Goal: Answer question/provide support: Share knowledge or assist other users

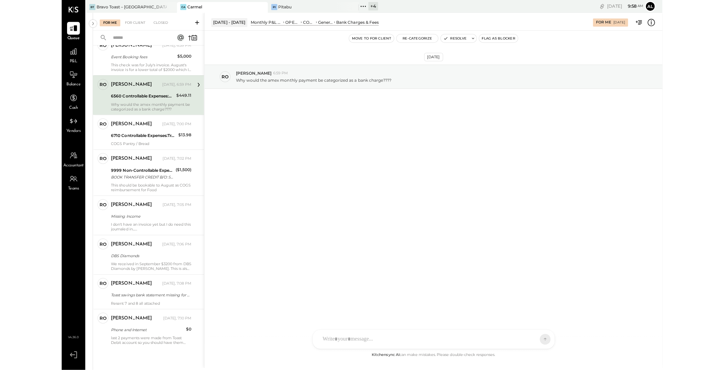
scroll to position [297, 0]
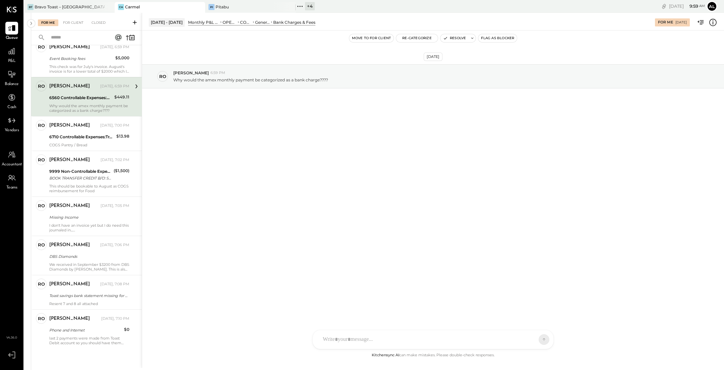
click at [356, 17] on div "[DATE] - [DATE] Monthly P&L Comparison OPERATING EXPENSES (EBITDA) CONTROLLABLE…" at bounding box center [433, 21] width 582 height 13
click at [356, 23] on icon at bounding box center [713, 22] width 9 height 9
click at [13, 58] on span "P&L" at bounding box center [12, 61] width 8 height 6
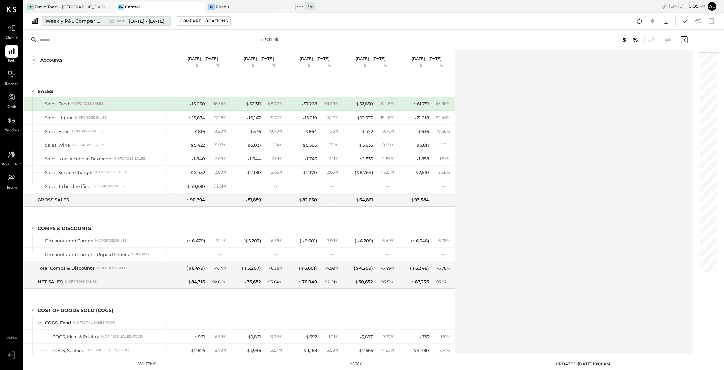
click at [78, 24] on div "Weekly P&L Comparison" at bounding box center [73, 21] width 56 height 7
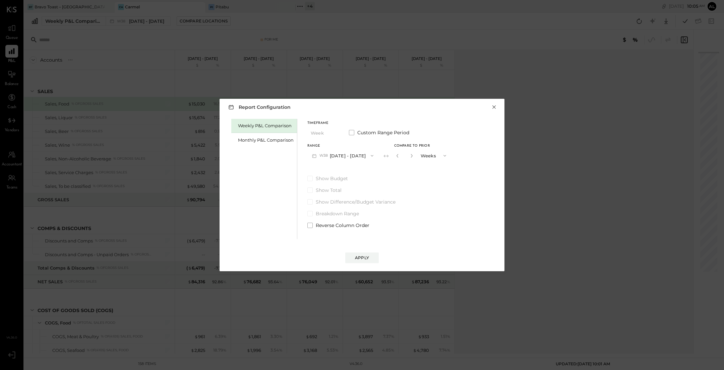
click at [356, 107] on button "×" at bounding box center [494, 107] width 6 height 7
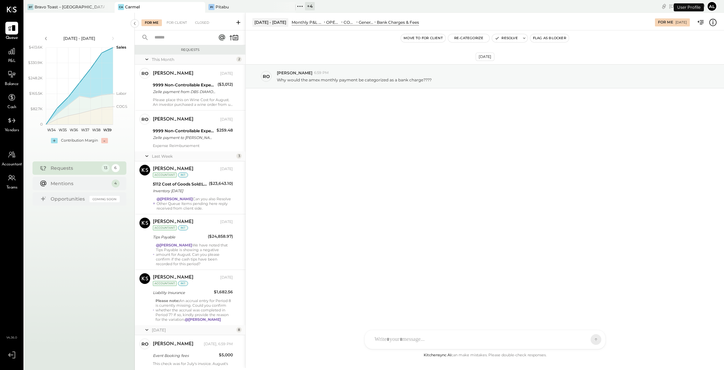
scroll to position [187, 0]
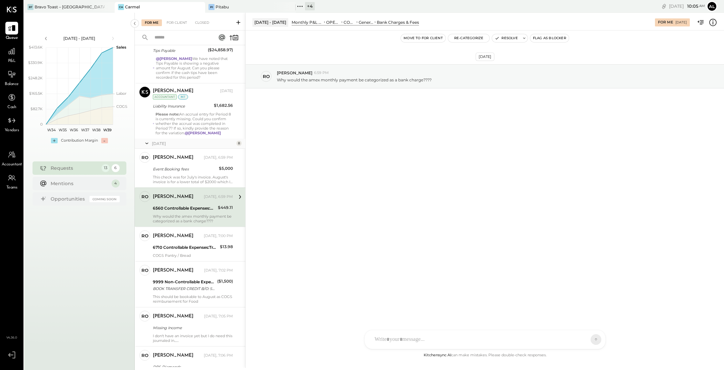
click at [356, 26] on icon at bounding box center [713, 22] width 9 height 9
click at [15, 52] on icon at bounding box center [11, 51] width 7 height 7
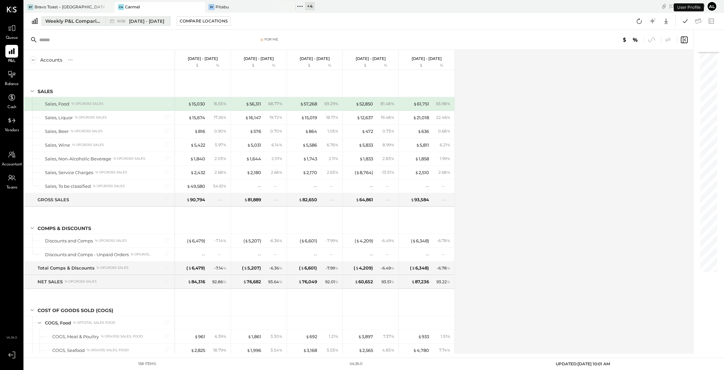
click at [64, 22] on div "Weekly P&L Comparison" at bounding box center [73, 21] width 56 height 7
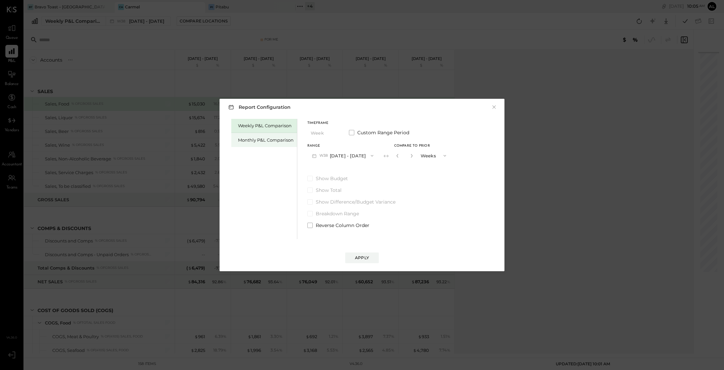
click at [277, 144] on div "Monthly P&L Comparison" at bounding box center [264, 140] width 66 height 14
click at [356, 156] on span "button" at bounding box center [370, 155] width 9 height 5
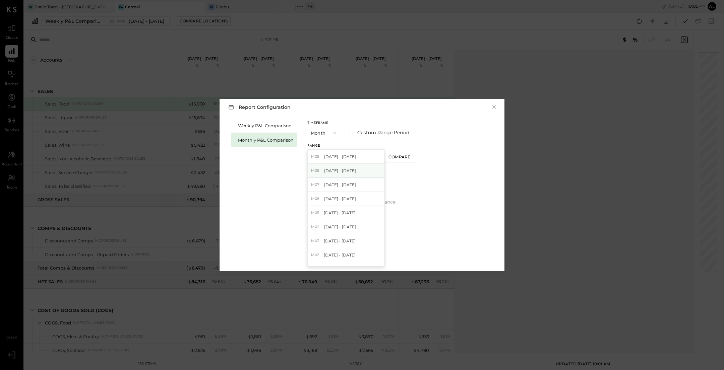
click at [356, 174] on div "M08 Aug 1 - 31, 2025" at bounding box center [346, 171] width 76 height 14
click at [356, 159] on div "Compare" at bounding box center [400, 157] width 22 height 6
click at [356, 153] on input "*" at bounding box center [404, 155] width 9 height 11
click at [356, 259] on div "Apply" at bounding box center [362, 258] width 14 height 6
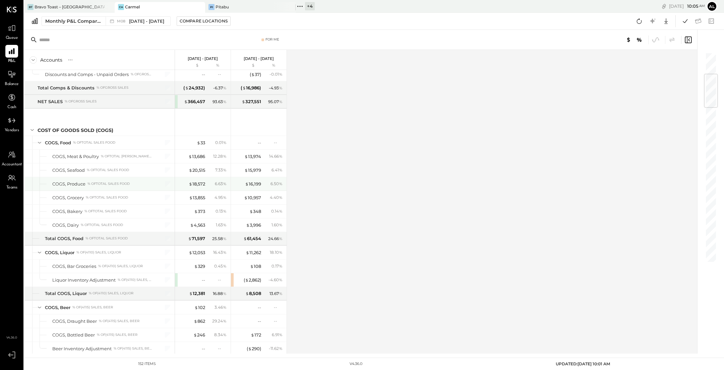
scroll to position [861, 0]
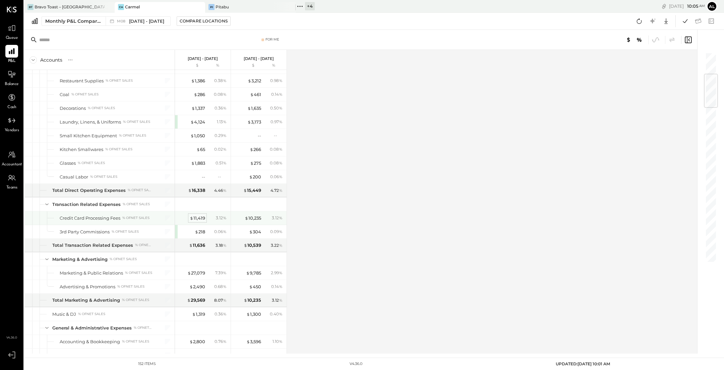
click at [197, 215] on div "$ 11,419" at bounding box center [197, 218] width 15 height 6
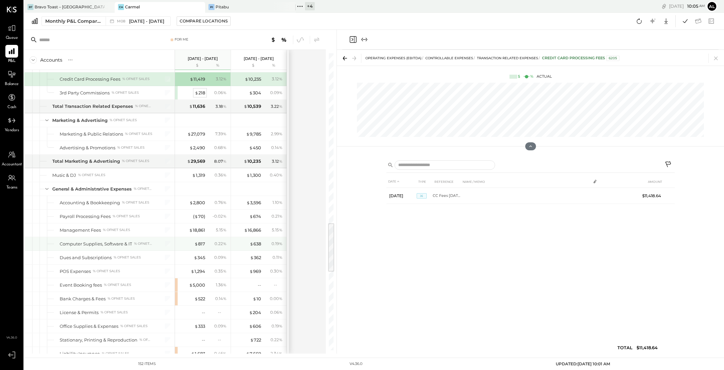
scroll to position [1004, 0]
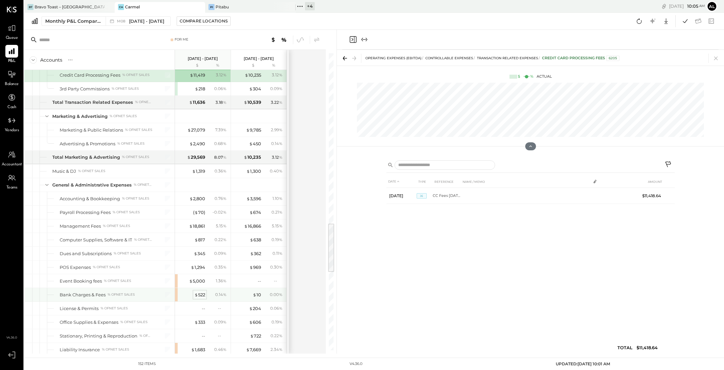
click at [200, 292] on div "$ 522" at bounding box center [199, 295] width 11 height 6
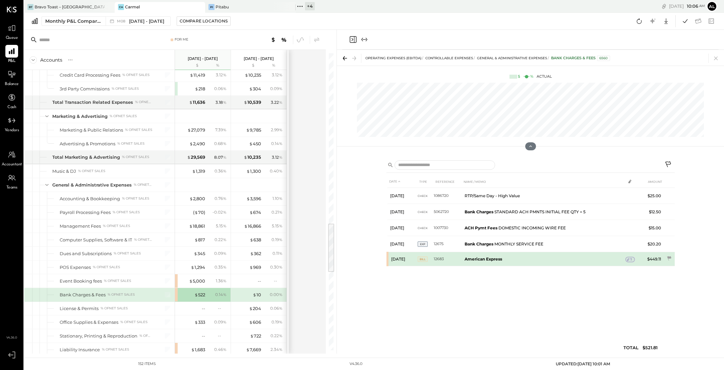
click at [356, 262] on td "American Express" at bounding box center [544, 259] width 164 height 14
click at [356, 258] on span "BILL" at bounding box center [423, 259] width 10 height 5
click at [356, 259] on b "American Express" at bounding box center [484, 259] width 38 height 5
click at [356, 260] on div "1" at bounding box center [630, 259] width 9 height 5
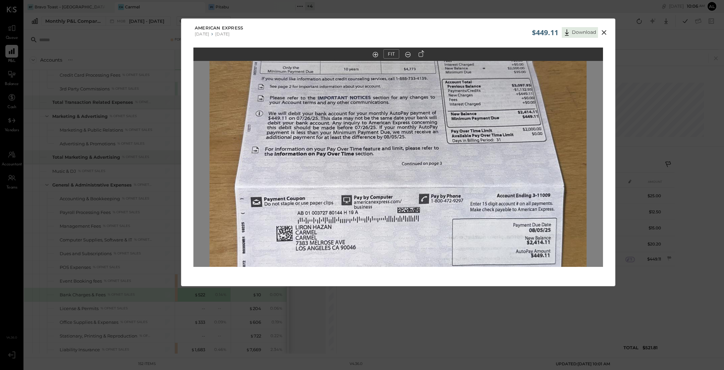
click at [356, 54] on icon at bounding box center [408, 54] width 7 height 9
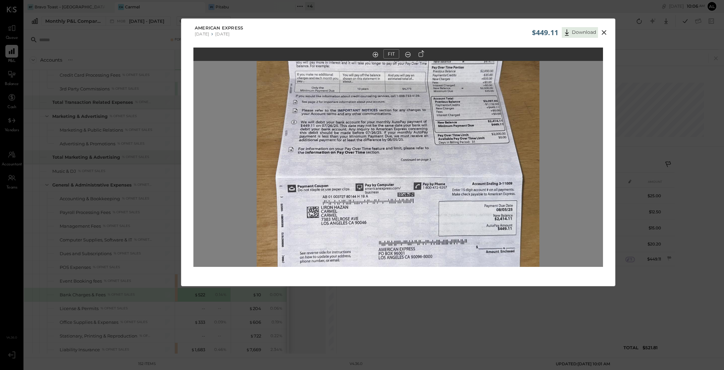
click at [356, 54] on icon at bounding box center [408, 54] width 7 height 9
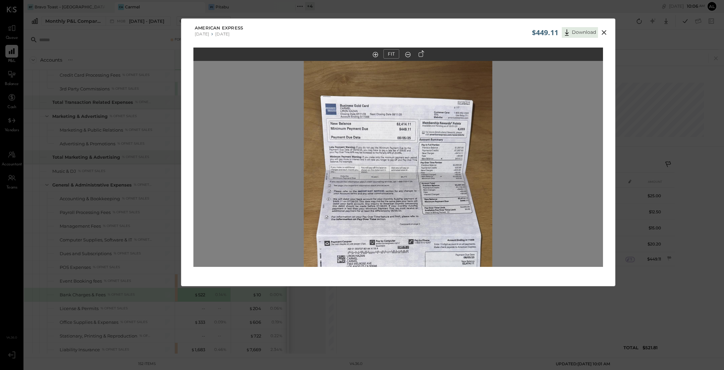
drag, startPoint x: 417, startPoint y: 126, endPoint x: 417, endPoint y: 195, distance: 68.4
click at [356, 195] on img at bounding box center [398, 216] width 189 height 335
click at [356, 31] on icon at bounding box center [604, 32] width 5 height 5
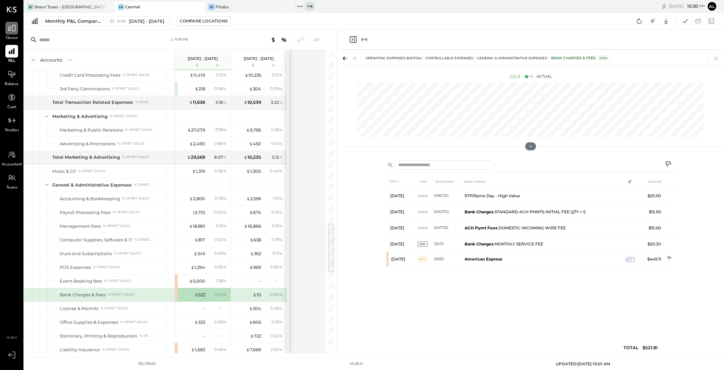
click at [13, 32] on icon at bounding box center [11, 28] width 9 height 9
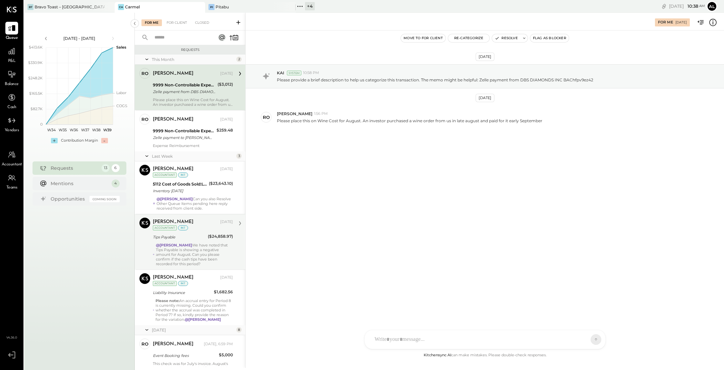
scroll to position [297, 0]
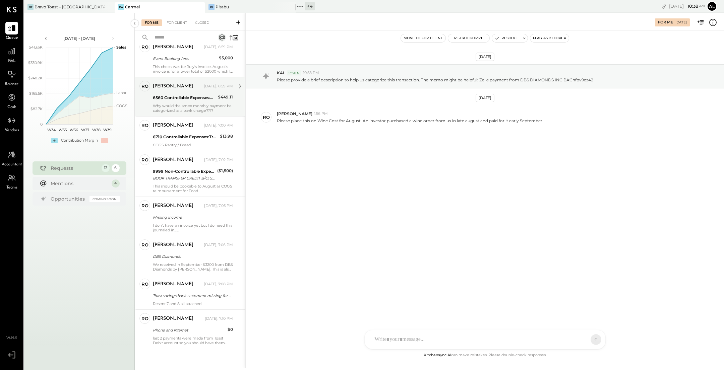
click at [206, 107] on div "Why would the amex monthly payment be categorized as a bank charge????" at bounding box center [193, 108] width 80 height 9
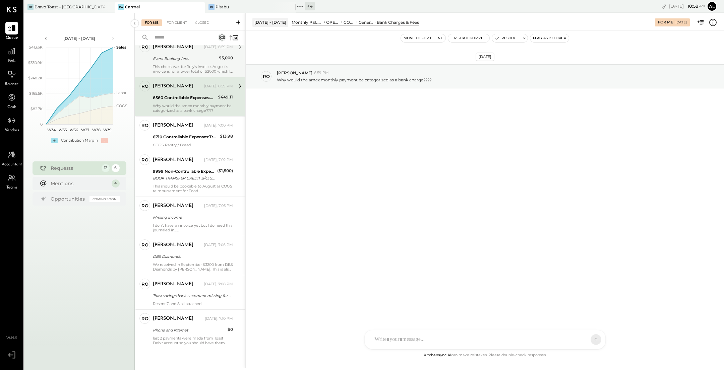
click at [196, 62] on div "ronnie Yesterday, 6:59 PM Event Booking fees $5,000 This check was for July's i…" at bounding box center [193, 58] width 80 height 32
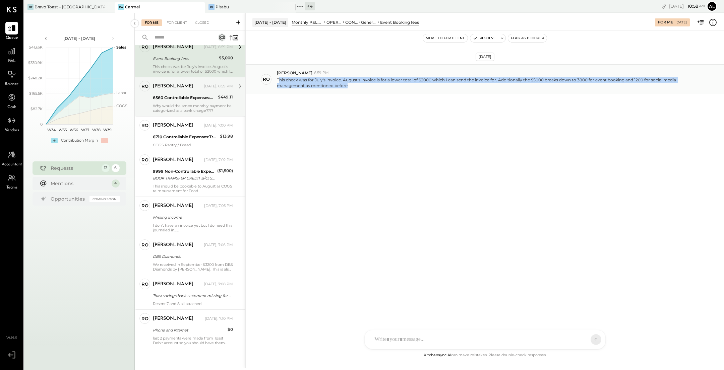
drag, startPoint x: 348, startPoint y: 85, endPoint x: 279, endPoint y: 81, distance: 69.5
click at [279, 81] on p "This check was for July's invoice. August's invoice is for a lower total of $20…" at bounding box center [487, 82] width 420 height 11
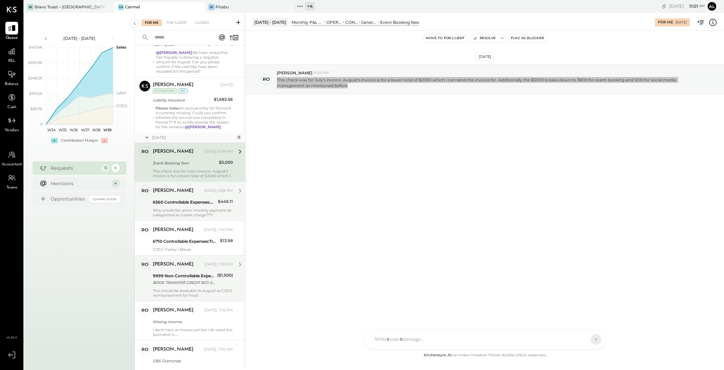
scroll to position [187, 0]
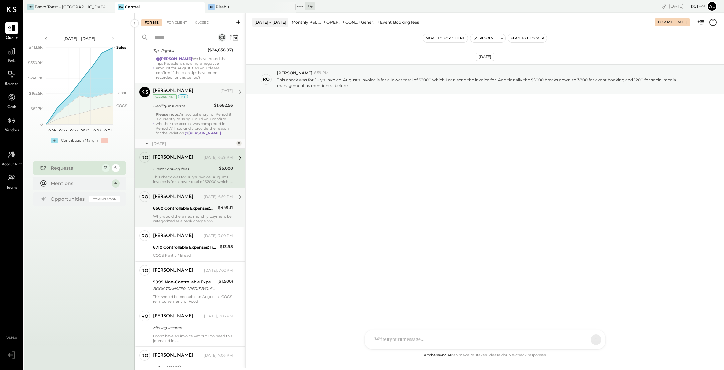
click at [191, 117] on div "Please note: An accrual entry for Period 8 is currently missing. Could you conf…" at bounding box center [194, 123] width 77 height 23
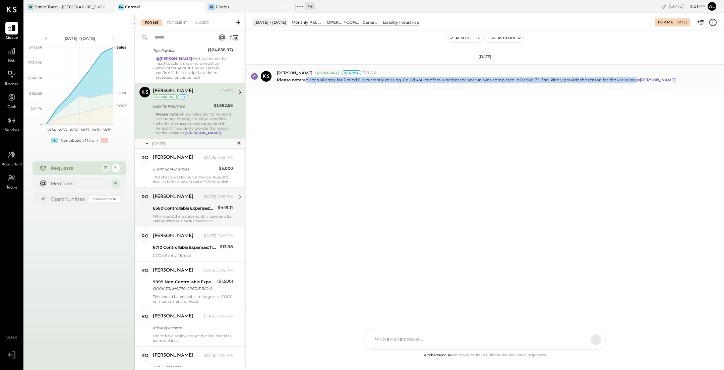
drag, startPoint x: 304, startPoint y: 80, endPoint x: 633, endPoint y: 81, distance: 329.6
click at [356, 81] on p "Please note: An accrual entry for Period 8 is currently missing. Could you conf…" at bounding box center [477, 80] width 400 height 6
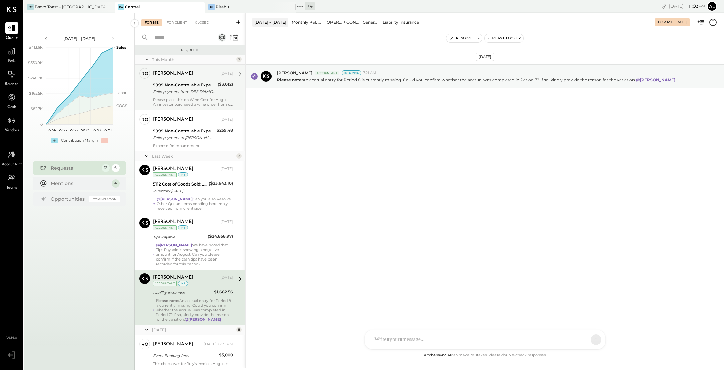
click at [211, 89] on div "Zelle payment from DBS DIAMONDS INC BAChfpv9ez42" at bounding box center [184, 92] width 63 height 7
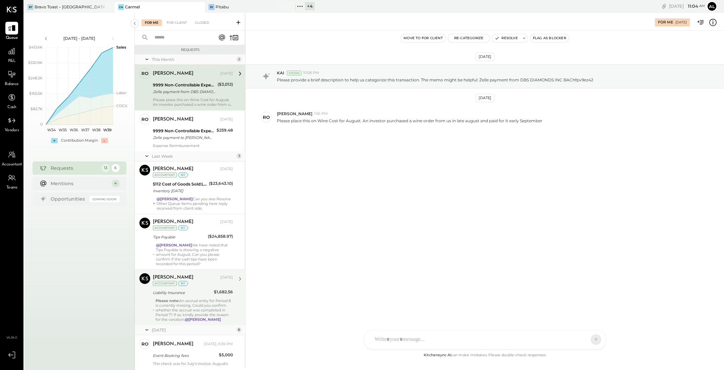
click at [356, 21] on icon at bounding box center [713, 22] width 9 height 9
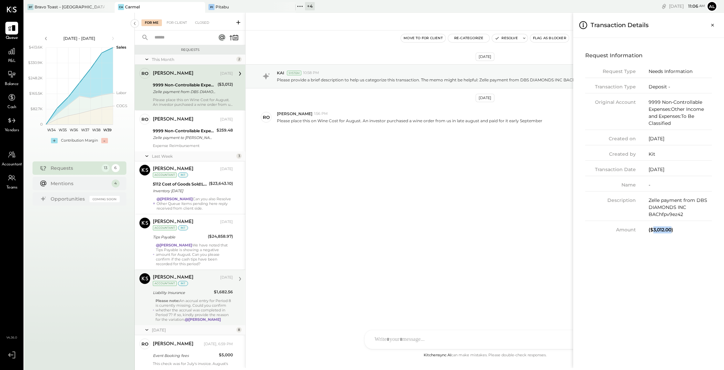
drag, startPoint x: 672, startPoint y: 230, endPoint x: 652, endPoint y: 230, distance: 20.5
click at [356, 230] on div "($3,012.00)" at bounding box center [680, 230] width 63 height 7
copy div "3,012.00"
click at [356, 119] on div "For Me For Client Closed Requests This Month 2 ro ronnie Owner ronnie Sep 16, 2…" at bounding box center [429, 191] width 589 height 356
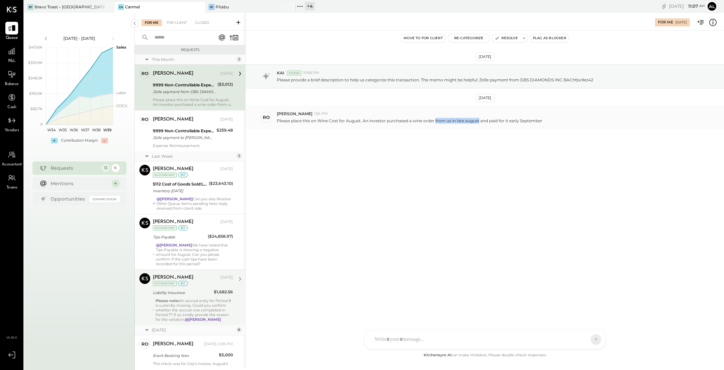
drag, startPoint x: 435, startPoint y: 120, endPoint x: 477, endPoint y: 121, distance: 42.2
click at [356, 121] on p "Please place this on Wine Cost for August. An investor purchased a wine order f…" at bounding box center [410, 121] width 266 height 6
click at [356, 165] on div "Sep 11th, 2025 KAI System 10:58 PM Please provide a brief description to help u…" at bounding box center [485, 113] width 478 height 132
drag, startPoint x: 360, startPoint y: 119, endPoint x: 465, endPoint y: 119, distance: 104.6
click at [356, 119] on p "Please place this on Wine Cost for August. An investor purchased a wine order f…" at bounding box center [410, 121] width 266 height 6
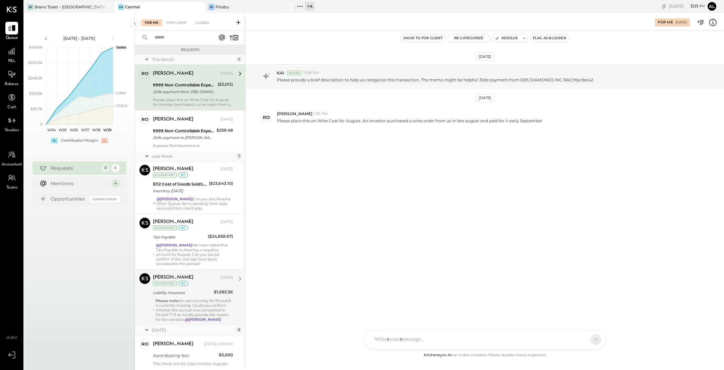
click at [356, 333] on div at bounding box center [478, 340] width 215 height 15
click at [356, 341] on icon at bounding box center [580, 339] width 5 height 5
click at [356, 314] on div "ALL" at bounding box center [584, 312] width 40 height 11
click at [356, 342] on button at bounding box center [590, 340] width 10 height 10
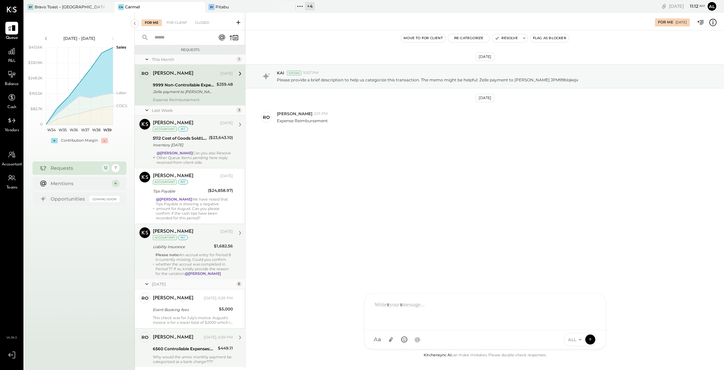
click at [189, 148] on div "Inventory [DATE]" at bounding box center [180, 145] width 54 height 7
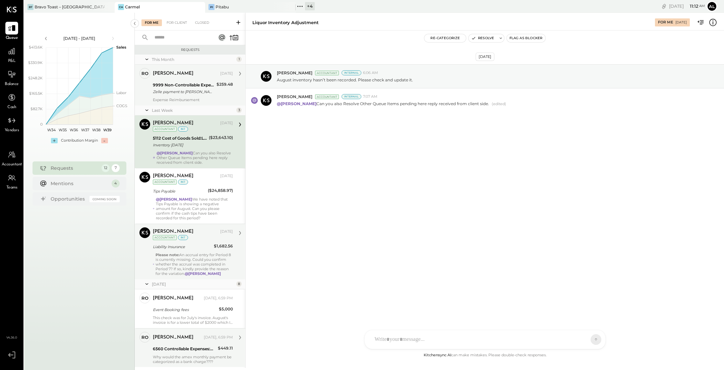
click at [196, 89] on div "Zelle payment to Ronnie Benarie JPM99blqkejv" at bounding box center [184, 92] width 62 height 7
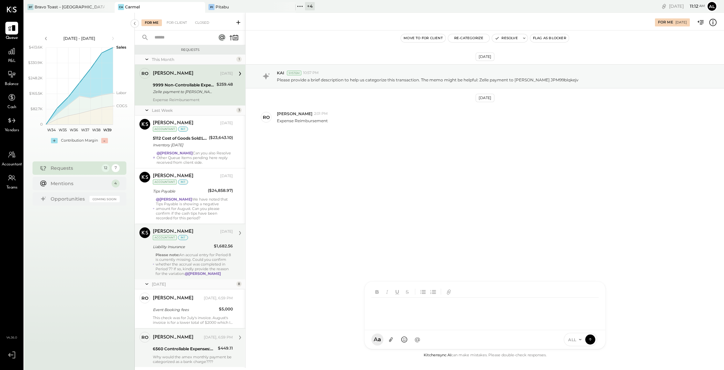
click at [356, 331] on div at bounding box center [485, 306] width 241 height 49
click at [356, 306] on div "**********" at bounding box center [485, 311] width 228 height 27
click at [356, 340] on icon at bounding box center [590, 339] width 6 height 7
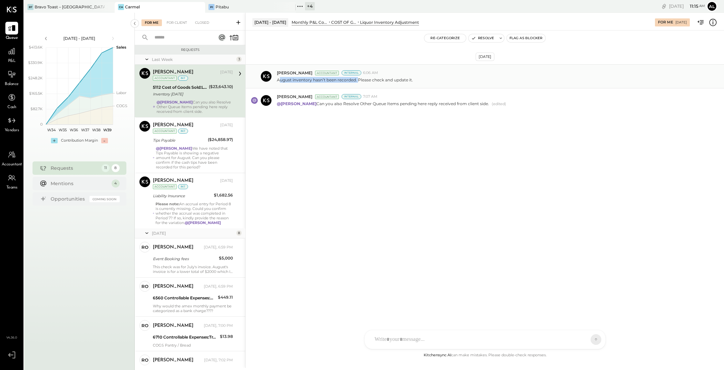
drag, startPoint x: 279, startPoint y: 79, endPoint x: 356, endPoint y: 80, distance: 77.8
click at [356, 80] on p "August inventory hasn’t been recorded. Please check and update it." at bounding box center [345, 80] width 136 height 6
click at [356, 325] on div at bounding box center [486, 311] width 230 height 27
click at [356, 291] on div "NJ Navin Jain" at bounding box center [420, 295] width 77 height 13
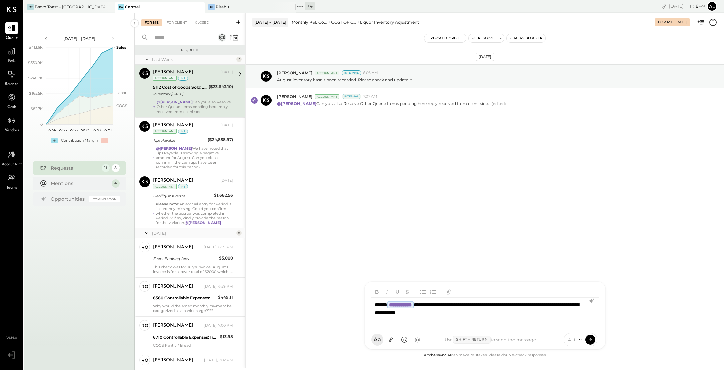
click at [356, 307] on div "**********" at bounding box center [485, 311] width 228 height 27
click at [356, 314] on div "**********" at bounding box center [485, 311] width 228 height 27
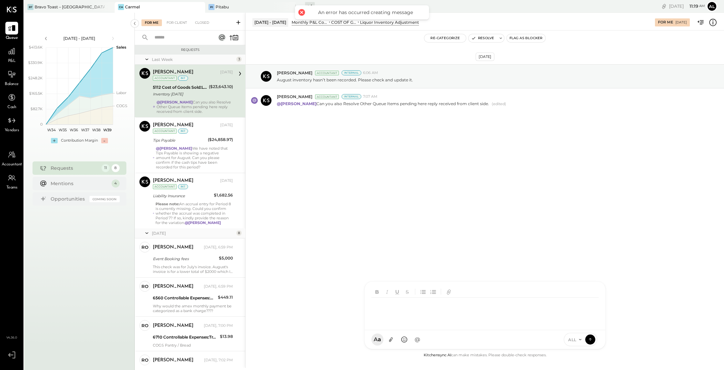
click at [356, 315] on div at bounding box center [485, 311] width 228 height 27
click at [356, 310] on div at bounding box center [485, 311] width 228 height 27
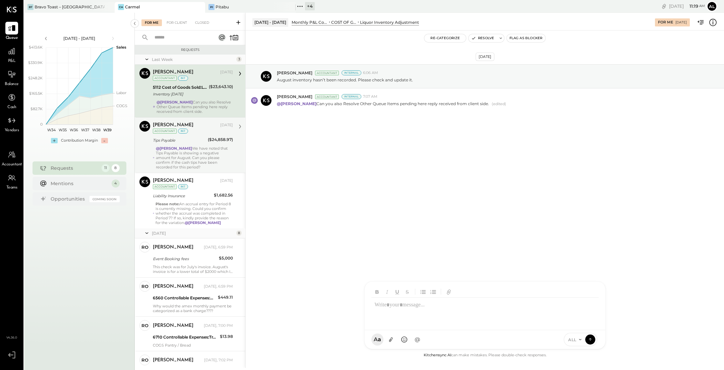
click at [197, 155] on div "@Alejandro Bueno We have noted that Tips Payable is showing a negative amount f…" at bounding box center [194, 157] width 77 height 23
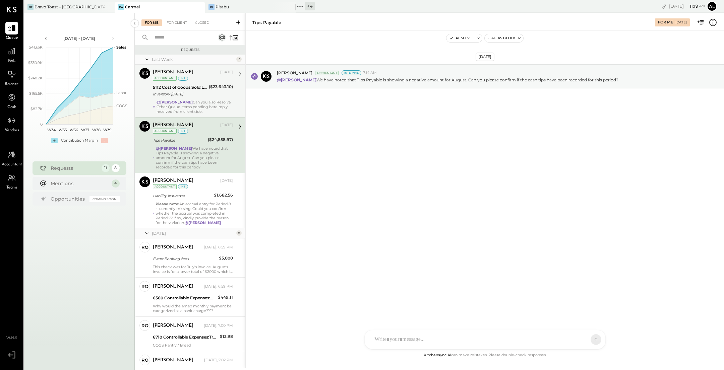
click at [208, 98] on div "Navin Jain Sep 23, 2025 Accountant int 5112 Cost of Goods Sold:Liquor Inventory…" at bounding box center [193, 91] width 80 height 46
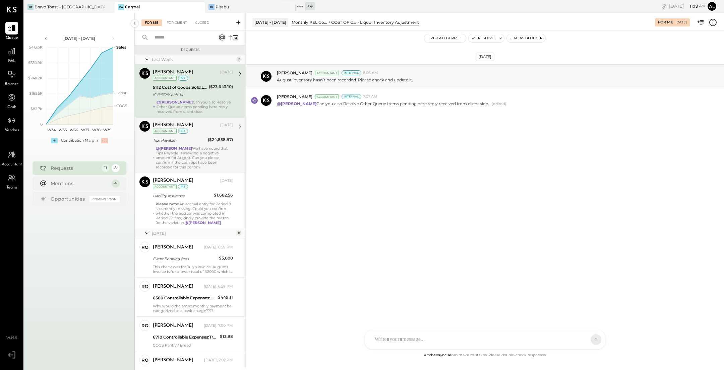
click at [356, 344] on div at bounding box center [485, 340] width 241 height 19
click at [356, 310] on div at bounding box center [485, 311] width 228 height 27
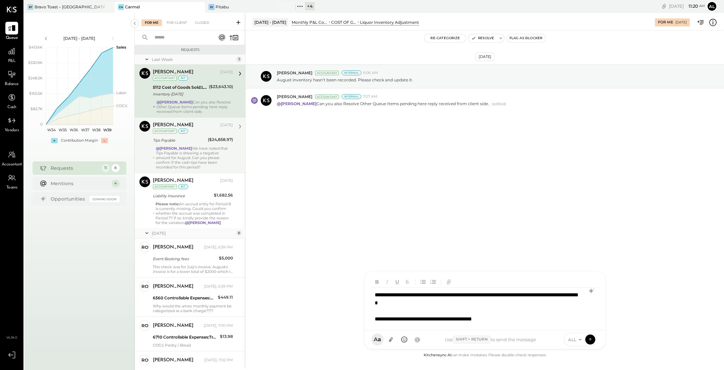
click at [356, 296] on div "**********" at bounding box center [484, 307] width 227 height 39
type input "*****"
click at [356, 308] on span "[PERSON_NAME]" at bounding box center [429, 309] width 53 height 6
click at [356, 340] on div "ALL" at bounding box center [574, 340] width 21 height 6
click at [356, 323] on div "INTERNAL" at bounding box center [584, 323] width 40 height 11
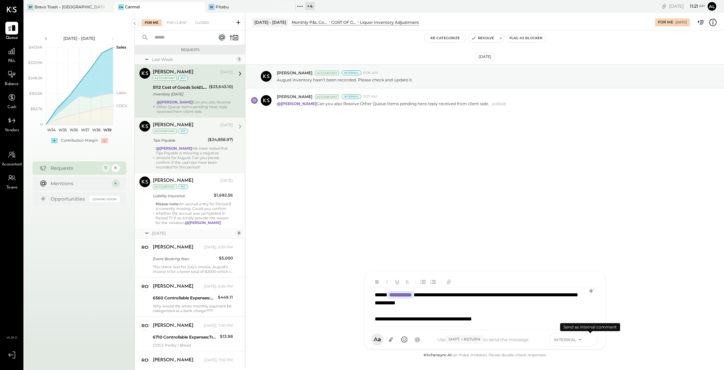
click at [356, 342] on icon at bounding box center [590, 339] width 6 height 7
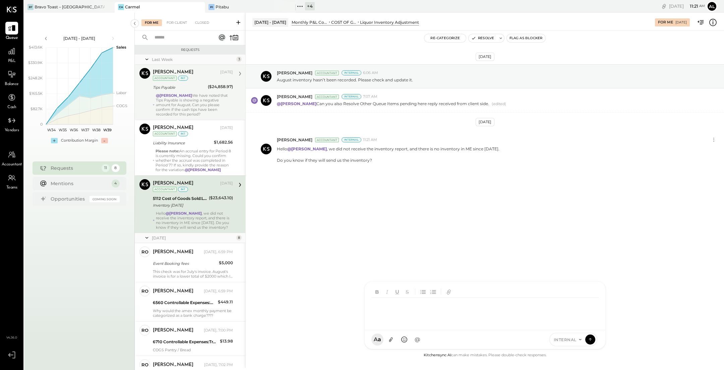
click at [188, 97] on strong "@Alejandro Bueno" at bounding box center [174, 95] width 36 height 5
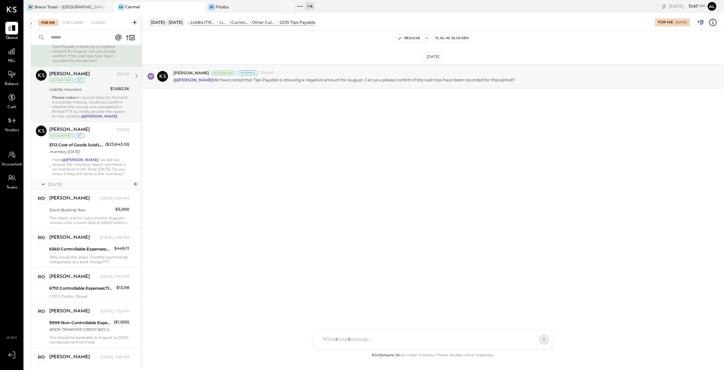
scroll to position [54, 0]
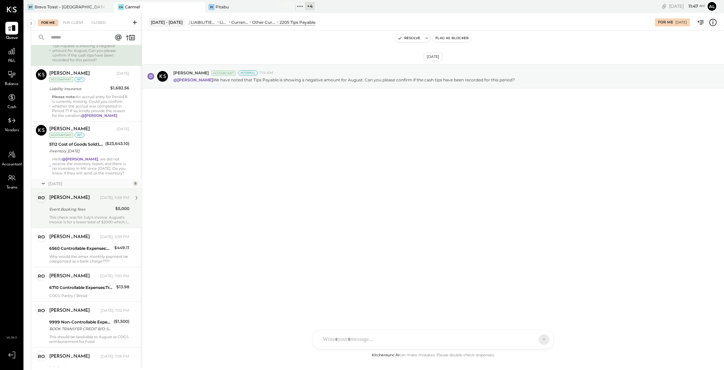
click at [85, 212] on div "Event Booking fees" at bounding box center [81, 210] width 64 height 8
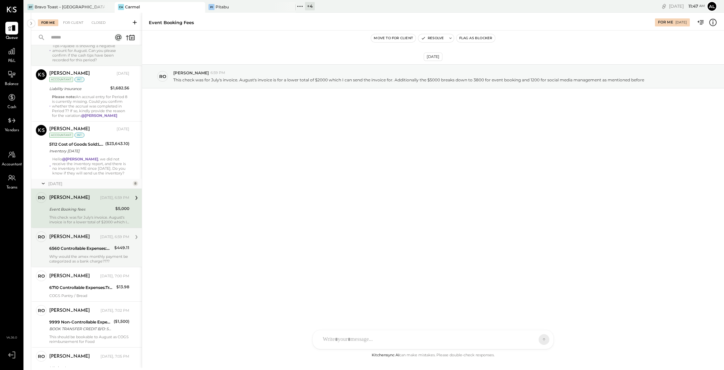
click at [86, 254] on div "Why would the amex monthly payment be categorized as a bank charge????" at bounding box center [89, 258] width 80 height 9
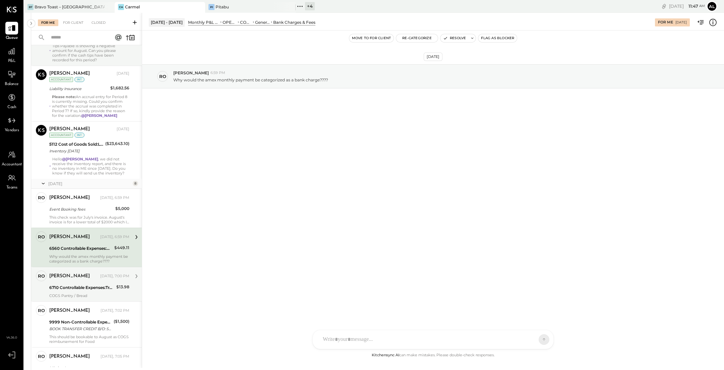
click at [84, 288] on div "6710 Controllable Expenses:Travel, Meals, & Entertainment:Meals & Entertainment" at bounding box center [81, 288] width 65 height 7
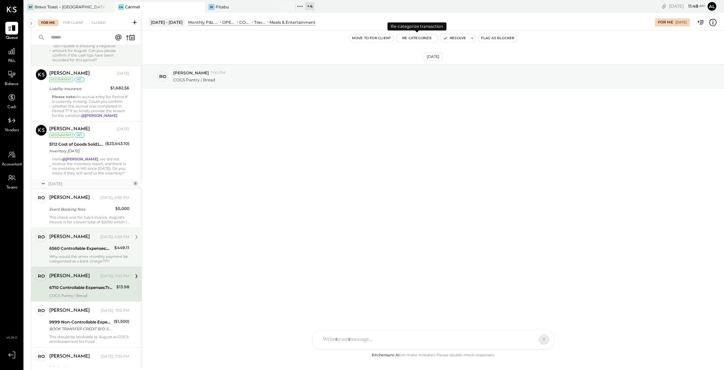
click at [356, 37] on button "Re-Categorize" at bounding box center [417, 38] width 42 height 8
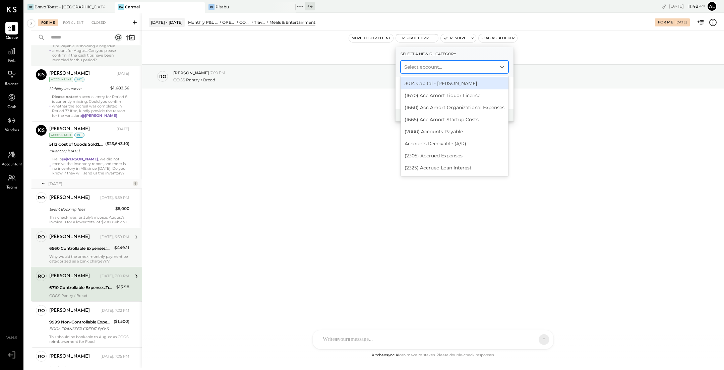
click at [356, 65] on div at bounding box center [448, 67] width 88 height 8
type input "****"
click at [356, 83] on div "(5105) COGS, Bakery" at bounding box center [455, 83] width 108 height 12
click at [356, 72] on div "(5105) COGS, Bakery" at bounding box center [448, 67] width 95 height 11
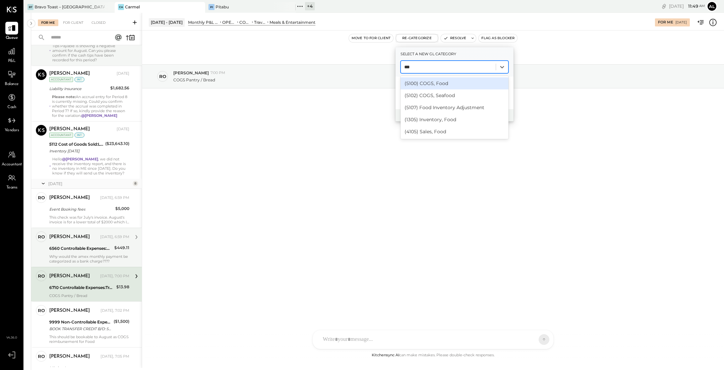
type input "****"
click at [356, 84] on div "(5100) COGS, Food" at bounding box center [455, 83] width 108 height 12
click at [356, 69] on div at bounding box center [448, 67] width 88 height 8
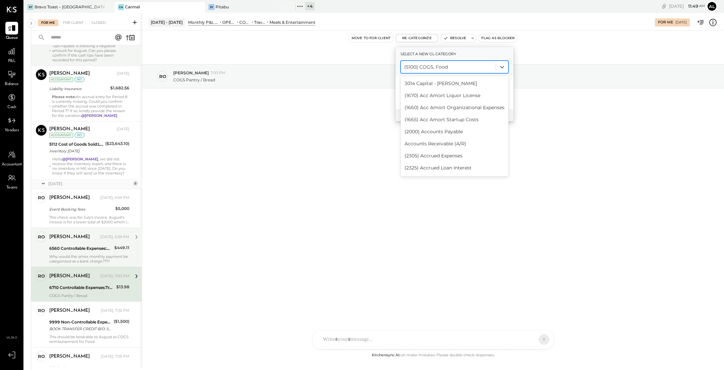
scroll to position [1512, 0]
click at [356, 111] on div "(5105) COGS, Bakery" at bounding box center [455, 117] width 108 height 12
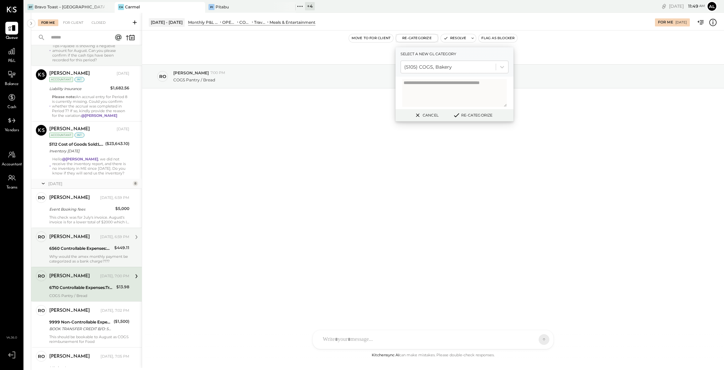
click at [356, 117] on button "Re-Categorize" at bounding box center [473, 115] width 44 height 8
click at [356, 113] on button "Re-Categorize" at bounding box center [473, 115] width 44 height 8
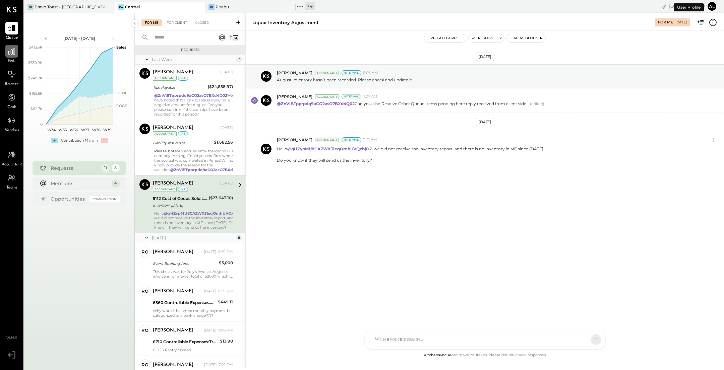
scroll to position [7, 0]
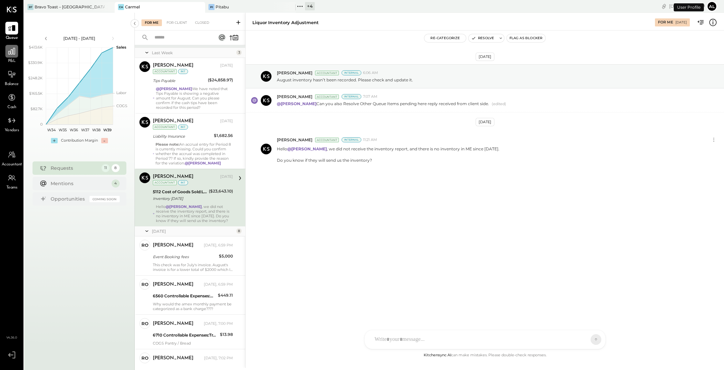
click at [11, 56] on div at bounding box center [11, 51] width 13 height 13
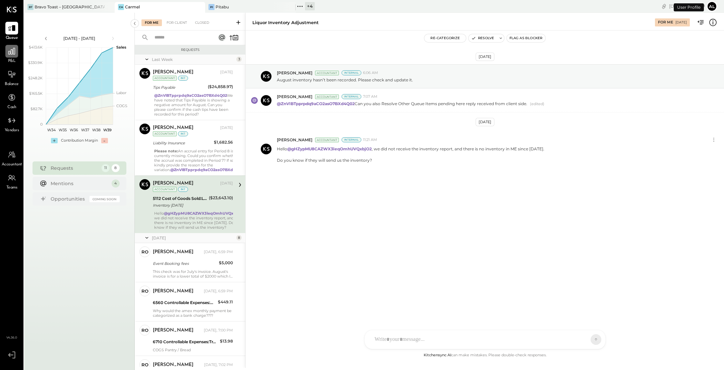
click at [11, 45] on div at bounding box center [11, 51] width 13 height 13
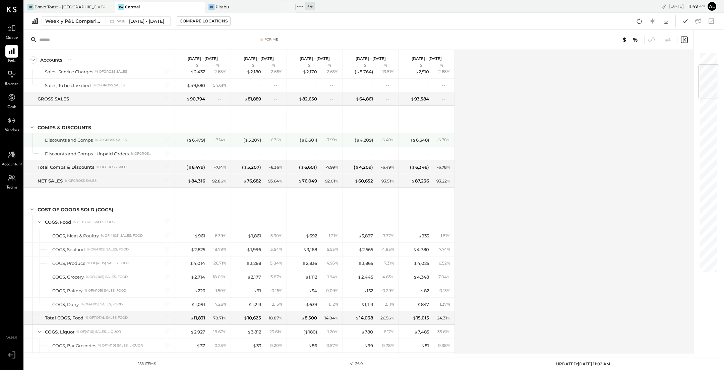
scroll to position [102, 0]
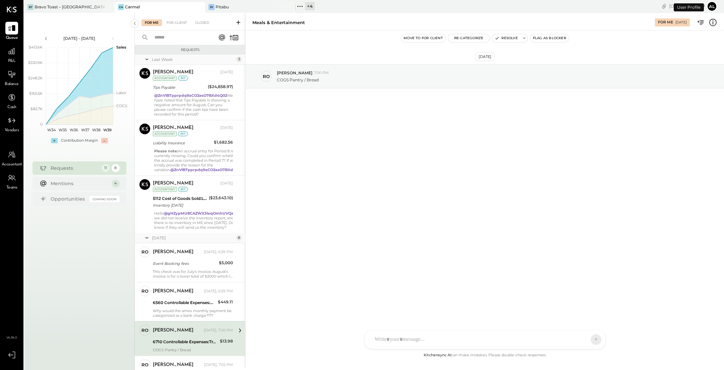
scroll to position [141, 0]
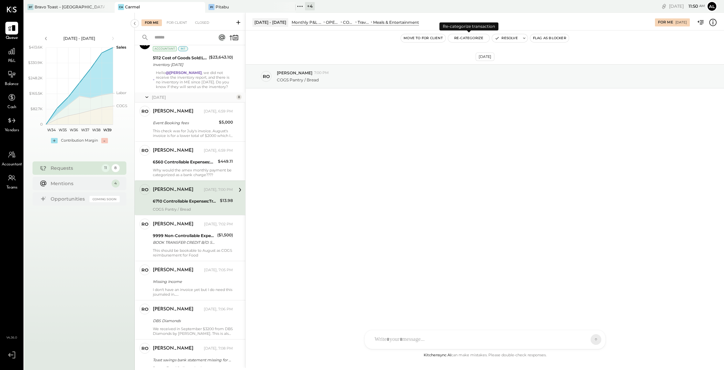
click at [478, 37] on button "Re-Categorize" at bounding box center [469, 38] width 42 height 8
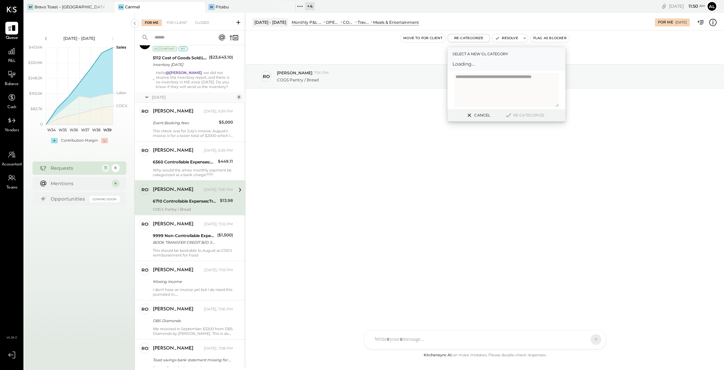
click at [491, 63] on span "Loading..." at bounding box center [507, 64] width 108 height 7
click at [493, 76] on div "Select a new gl category Select account..." at bounding box center [507, 62] width 118 height 30
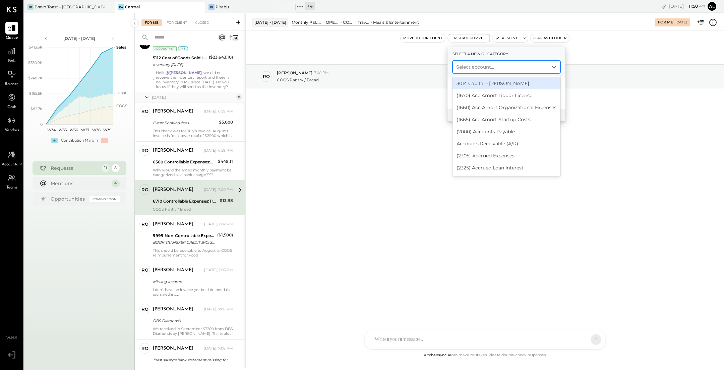
click at [499, 71] on div at bounding box center [500, 67] width 88 height 8
type input "****"
click at [500, 84] on div "(5105) COGS, Bakery" at bounding box center [507, 83] width 108 height 12
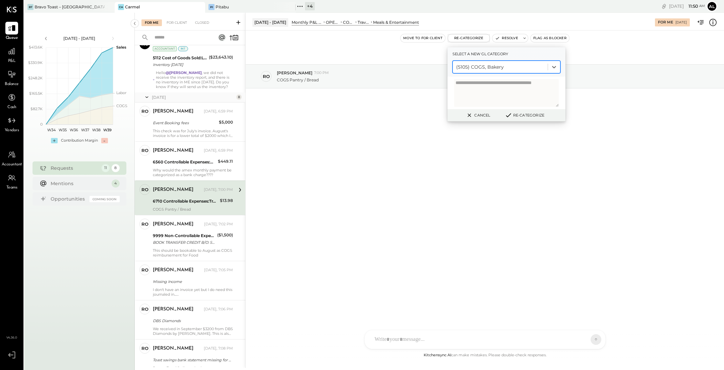
click at [532, 115] on button "Re-Categorize" at bounding box center [525, 115] width 44 height 8
click at [524, 118] on button "Re-Categorize" at bounding box center [525, 115] width 44 height 8
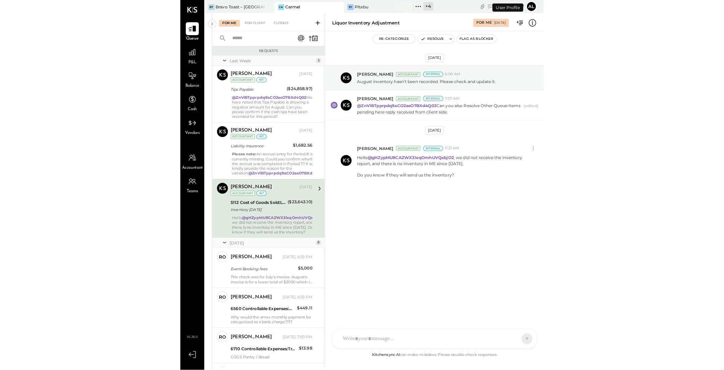
scroll to position [10, 0]
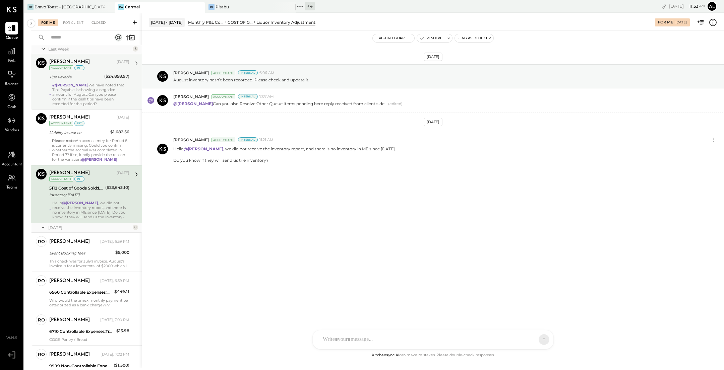
click at [97, 86] on div "@[PERSON_NAME] We have noted that Tips Payable is showing a negative amount for…" at bounding box center [90, 94] width 77 height 23
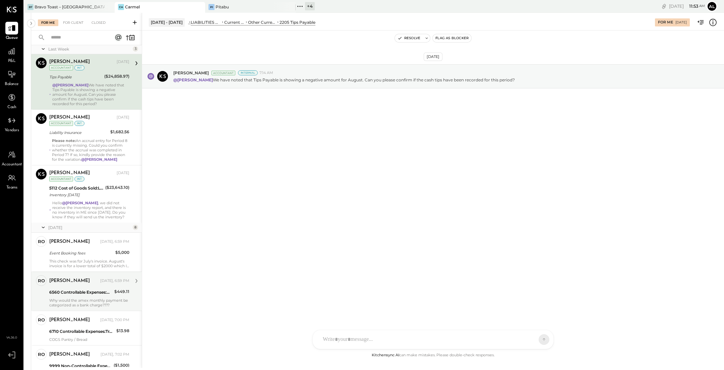
click at [73, 292] on div "6560 Controllable Expenses:General & Administrative Expenses:Bank Charges & Fees" at bounding box center [80, 292] width 63 height 7
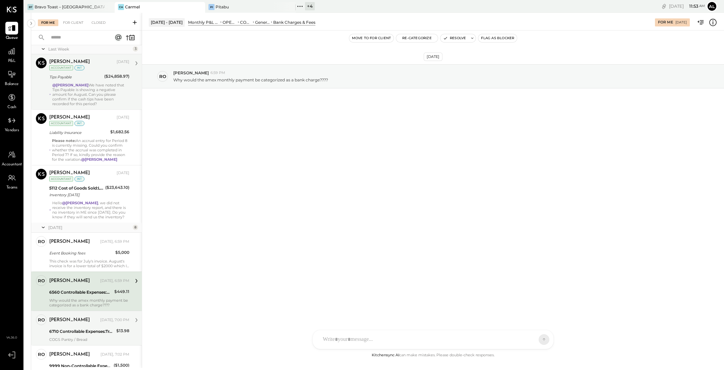
click at [95, 336] on div "[PERSON_NAME] [DATE], 7:00 PM 6710 Controllable Expenses:Travel, Meals, & Enter…" at bounding box center [89, 328] width 80 height 27
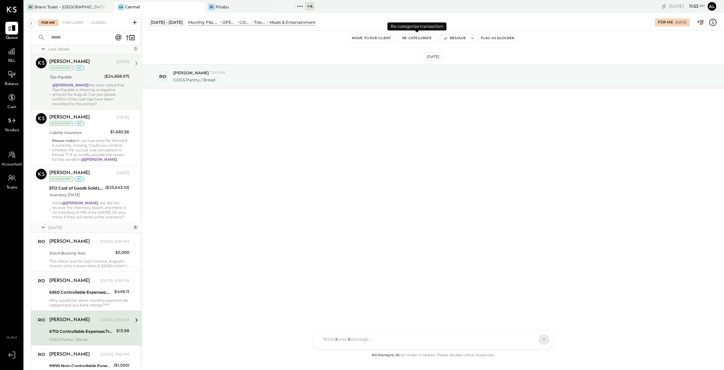
click at [356, 41] on button "Re-Categorize" at bounding box center [417, 38] width 42 height 8
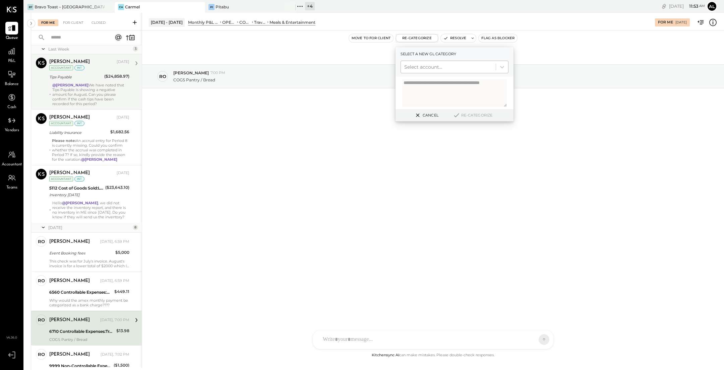
click at [356, 72] on div "Select account..." at bounding box center [448, 67] width 95 height 11
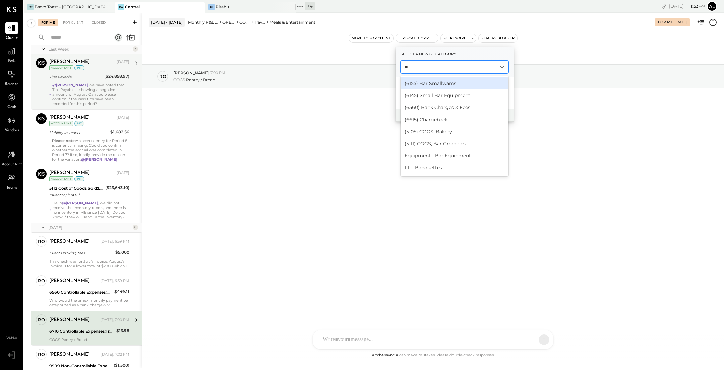
type input "***"
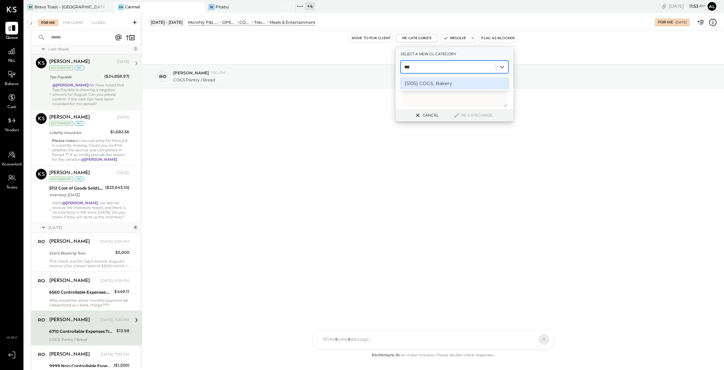
click at [356, 81] on div "(5105) COGS, Bakery" at bounding box center [455, 83] width 108 height 12
click at [356, 115] on button "Re-Categorize" at bounding box center [473, 115] width 44 height 8
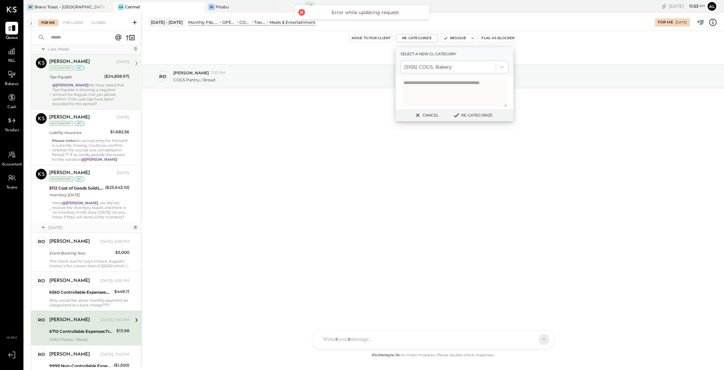
click at [356, 118] on button "Re-Categorize" at bounding box center [473, 115] width 44 height 8
click at [87, 253] on div "Event Booking fees" at bounding box center [81, 253] width 64 height 7
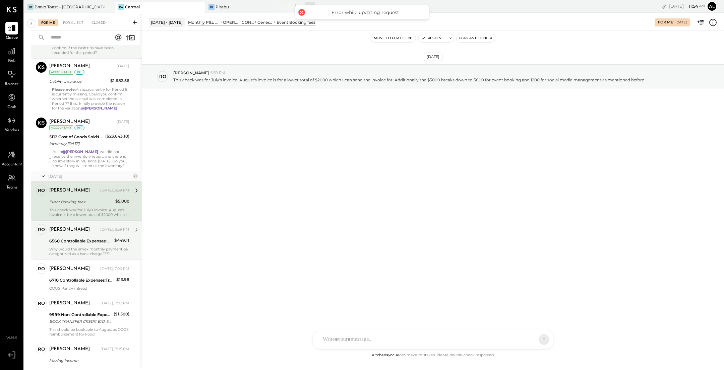
scroll to position [84, 0]
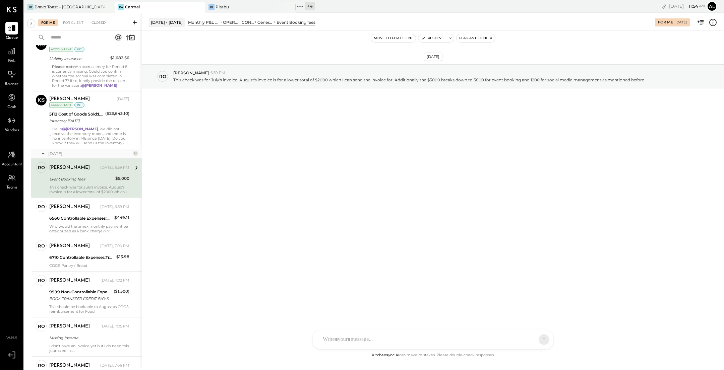
click at [356, 337] on div at bounding box center [427, 340] width 215 height 15
paste div
click at [322, 307] on div "**********" at bounding box center [434, 311] width 228 height 27
click at [356, 312] on span "[PERSON_NAME]" at bounding box center [377, 309] width 53 height 6
click at [356, 341] on icon at bounding box center [538, 339] width 6 height 7
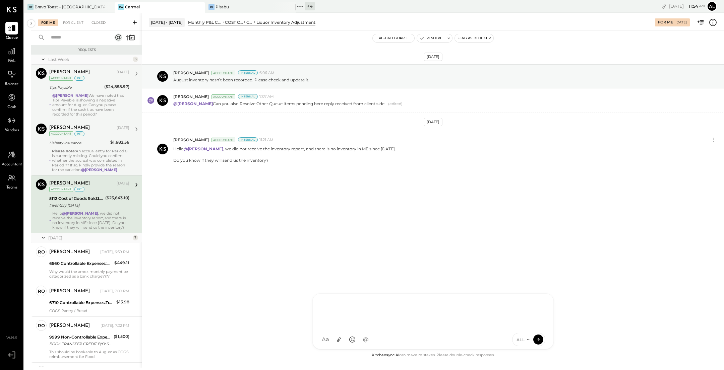
click at [94, 148] on div "Navin Jain Sep 23, 2025 Accountant int Liability Insurance $1,682.56 Please not…" at bounding box center [89, 148] width 80 height 49
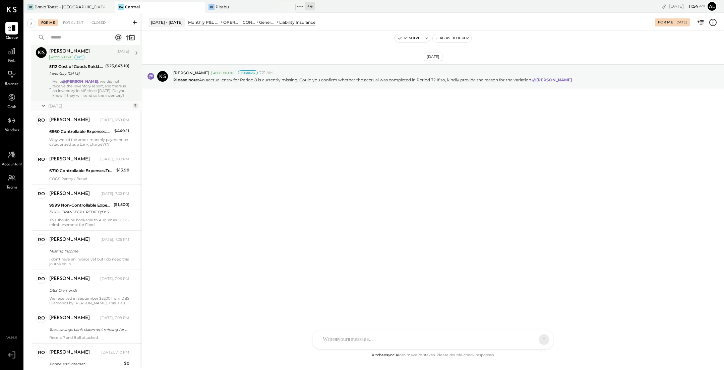
scroll to position [166, 0]
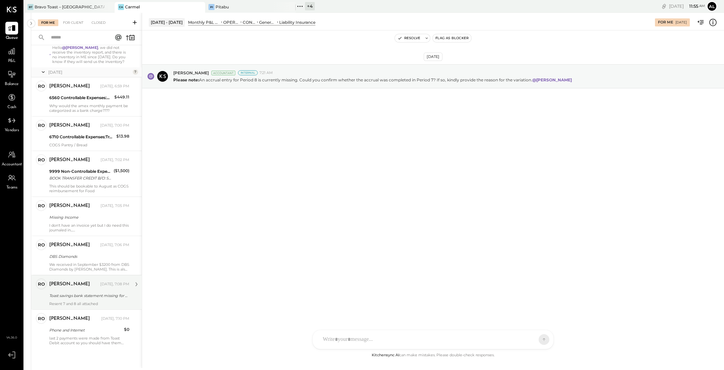
click at [78, 289] on div "ronnie Yesterday, 7:08 PM" at bounding box center [89, 284] width 80 height 11
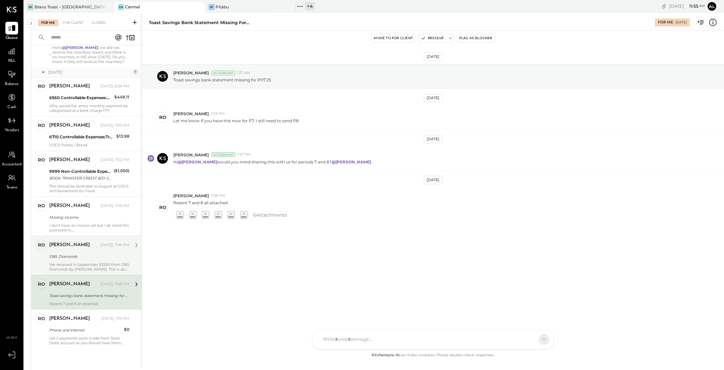
click at [85, 256] on div "DBS Diamonds" at bounding box center [88, 256] width 78 height 7
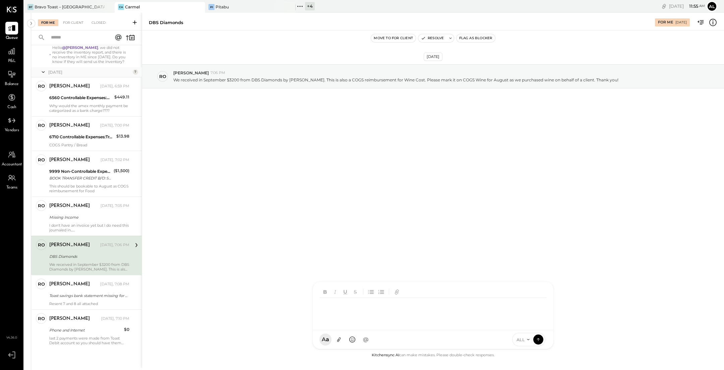
click at [356, 325] on div at bounding box center [435, 311] width 230 height 27
click at [356, 309] on span "[PERSON_NAME]" at bounding box center [377, 309] width 53 height 6
click at [356, 317] on div "*******" at bounding box center [434, 311] width 228 height 27
type input "******"
click at [69, 23] on div "For Client" at bounding box center [73, 22] width 27 height 7
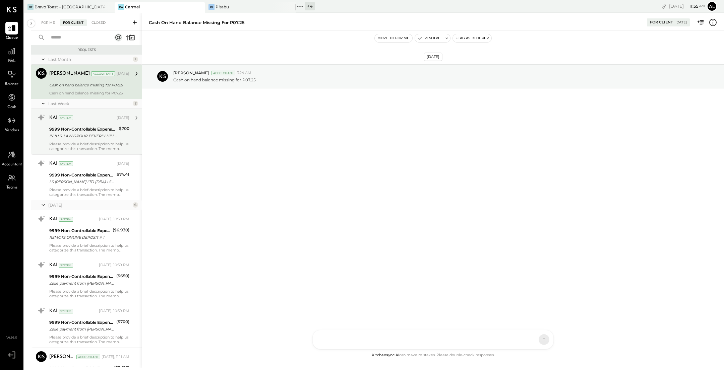
click at [80, 129] on div "9999 Non-Controllable Expenses:Other Income and Expenses:To Be Classified" at bounding box center [83, 129] width 68 height 7
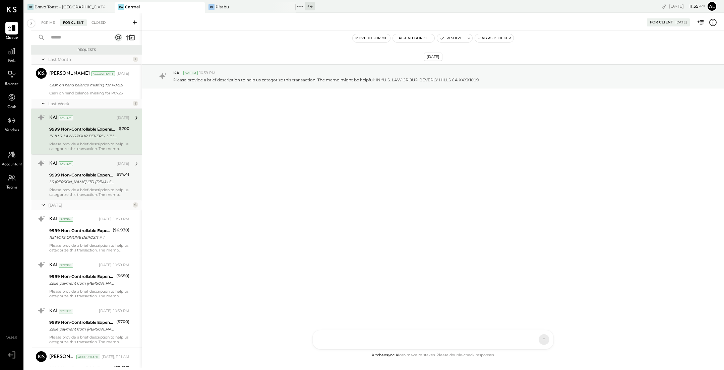
click at [92, 174] on div "9999 Non-Controllable Expenses:Other Income and Expenses:To Be Classified" at bounding box center [81, 175] width 65 height 7
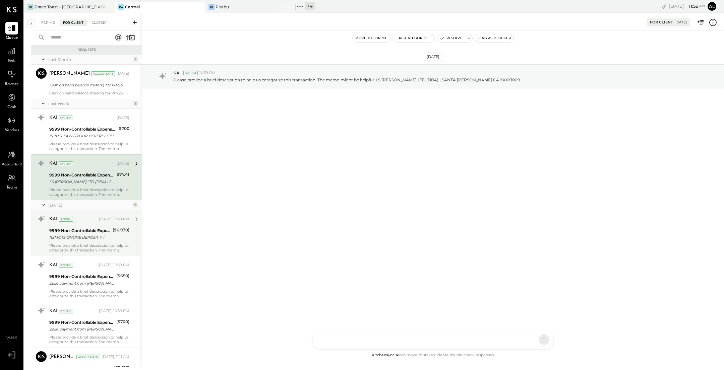
click at [98, 220] on div "KAI System" at bounding box center [73, 219] width 48 height 7
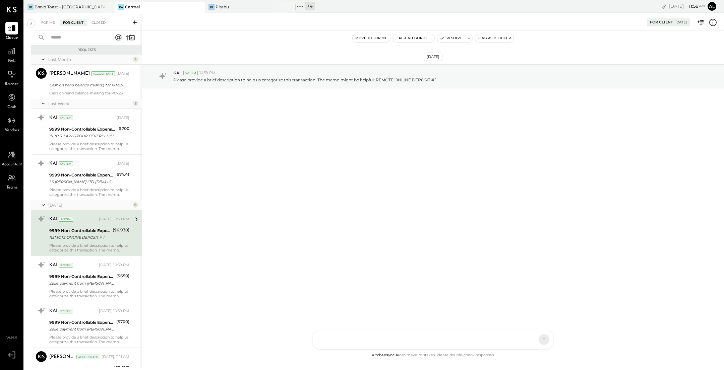
click at [44, 104] on icon at bounding box center [43, 103] width 7 height 17
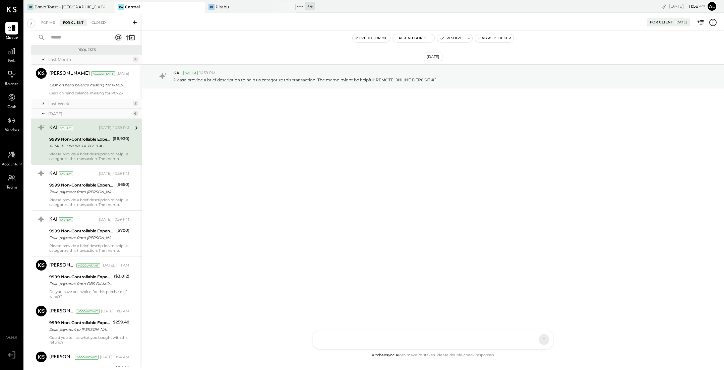
click at [75, 37] on input "text" at bounding box center [77, 37] width 61 height 11
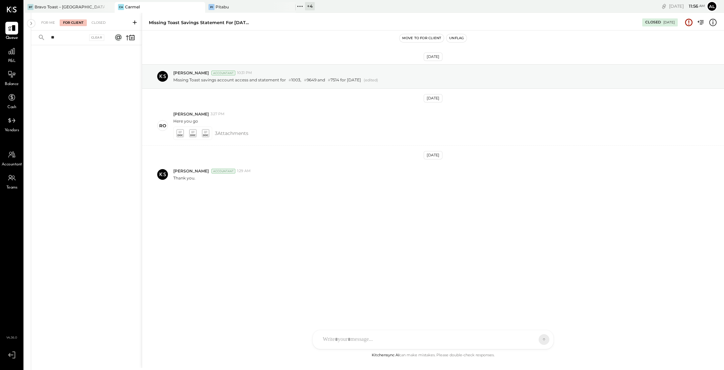
type input "*"
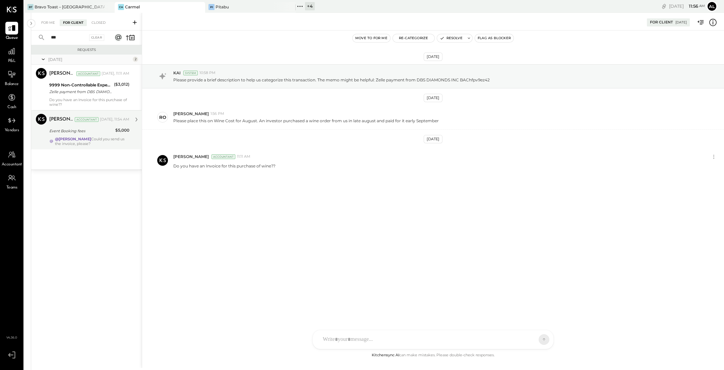
type input "***"
click at [96, 136] on div "Alejandro Bueno Accountant Today, 11:54 AM Event Booking fees $5,000 @ronnie Co…" at bounding box center [89, 130] width 80 height 32
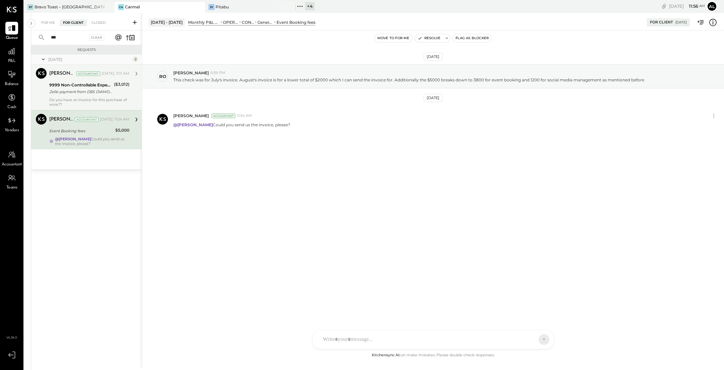
click at [88, 90] on div "Zelle payment from DBS DIAMONDS INC BAChfpv9ez42" at bounding box center [80, 92] width 63 height 7
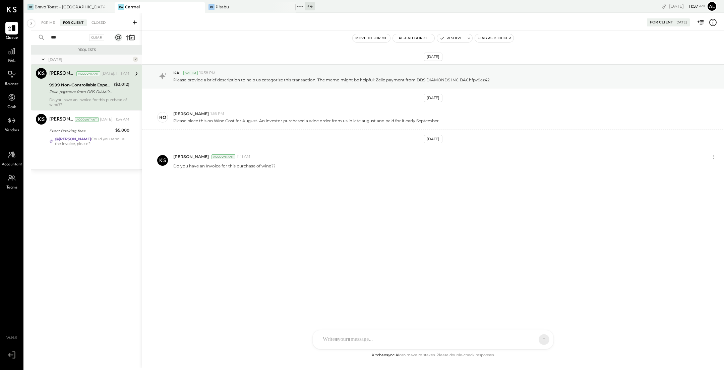
click at [48, 28] on div "For Me For Client Closed" at bounding box center [86, 22] width 111 height 18
click at [47, 24] on div "For Me" at bounding box center [48, 22] width 20 height 7
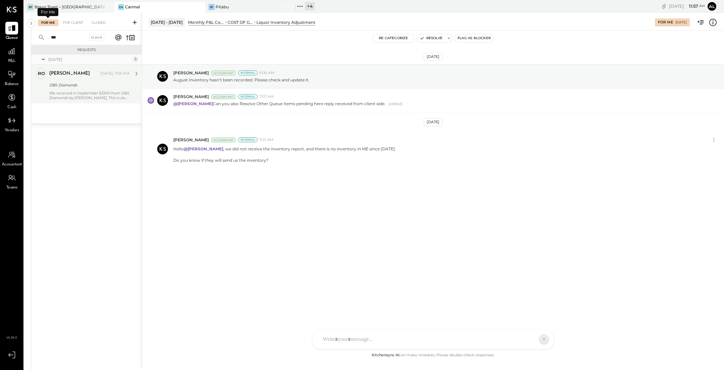
click at [86, 83] on div "DBS Diamonds" at bounding box center [88, 85] width 78 height 7
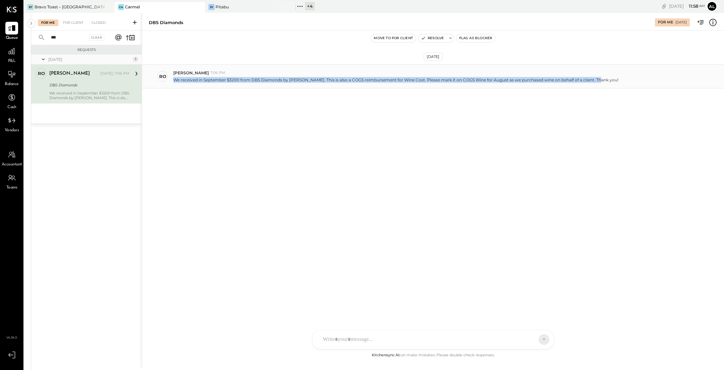
drag, startPoint x: 175, startPoint y: 81, endPoint x: 404, endPoint y: 84, distance: 229.3
click at [356, 84] on div "ro ronnie 7:06 PM We received in September $3200 from DBS Diamonds by Zelle. Th…" at bounding box center [433, 76] width 582 height 24
click at [356, 160] on div "Sep 24th, 2025 ro ronnie 7:06 PM We received in September $3200 from DBS Diamon…" at bounding box center [433, 191] width 582 height 321
